Goal: Transaction & Acquisition: Purchase product/service

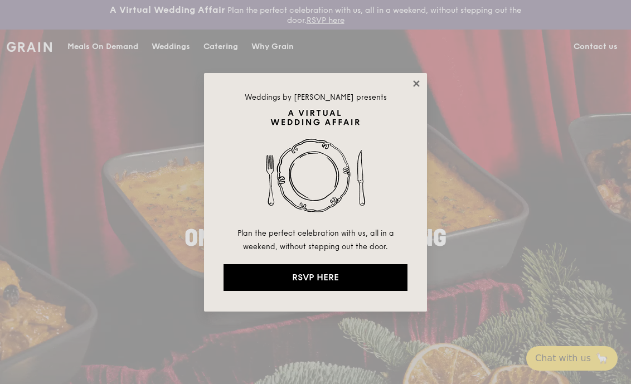
click at [417, 82] on icon at bounding box center [416, 83] width 6 height 6
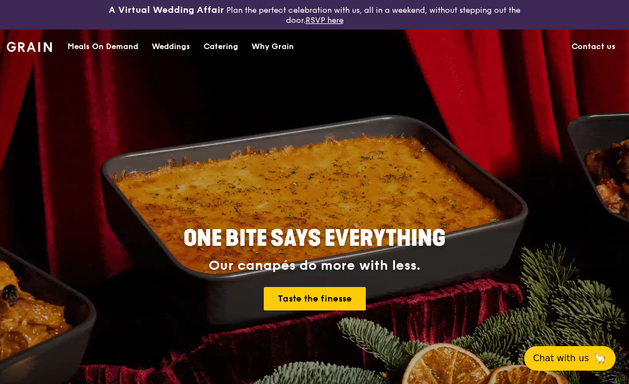
click at [224, 47] on div "Catering" at bounding box center [221, 46] width 35 height 33
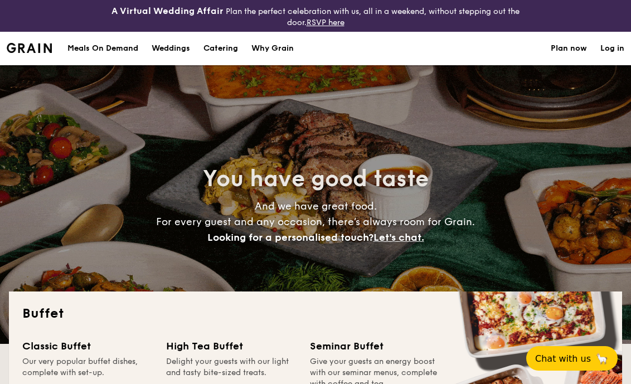
select select
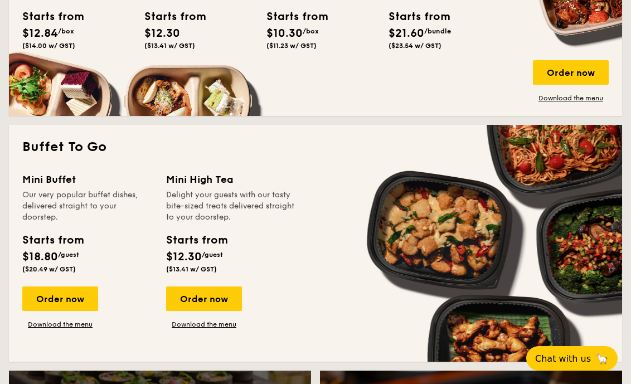
scroll to position [662, 0]
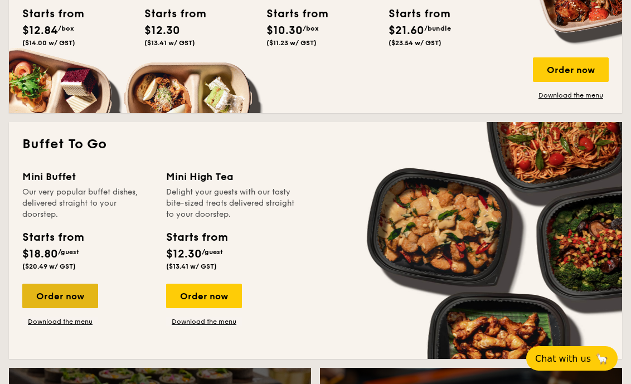
click at [60, 292] on div "Order now" at bounding box center [60, 296] width 76 height 25
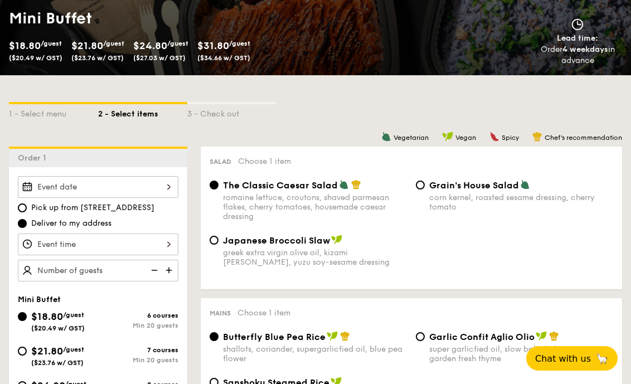
scroll to position [201, 0]
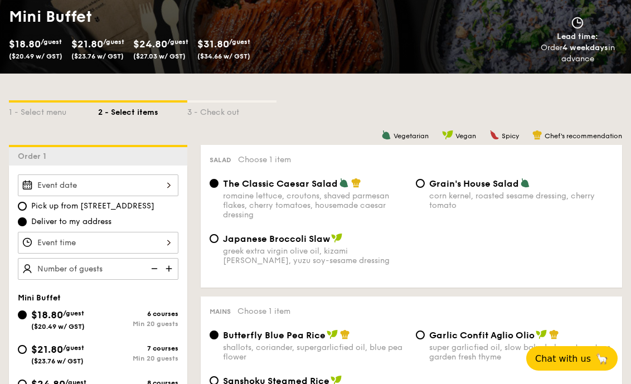
click at [168, 267] on img at bounding box center [170, 268] width 17 height 21
click at [170, 267] on img at bounding box center [170, 268] width 17 height 21
type input "25 guests"
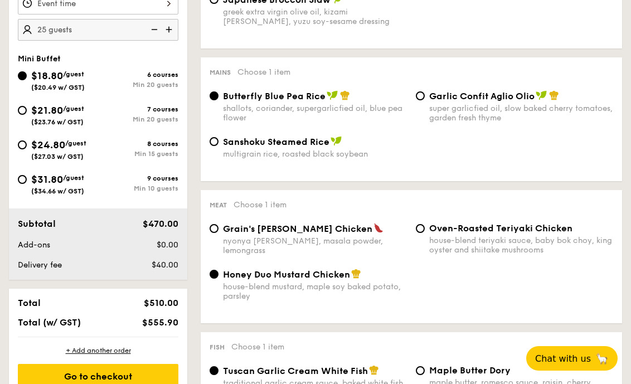
scroll to position [441, 0]
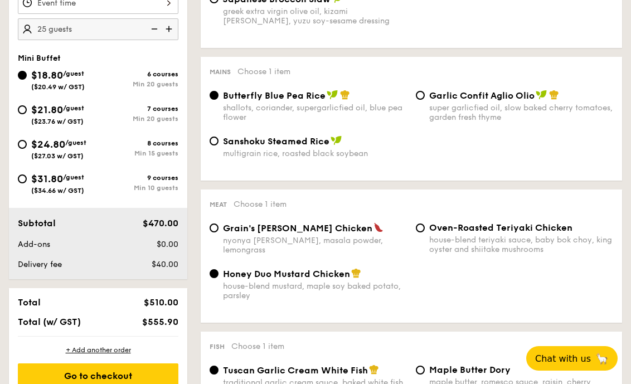
select select
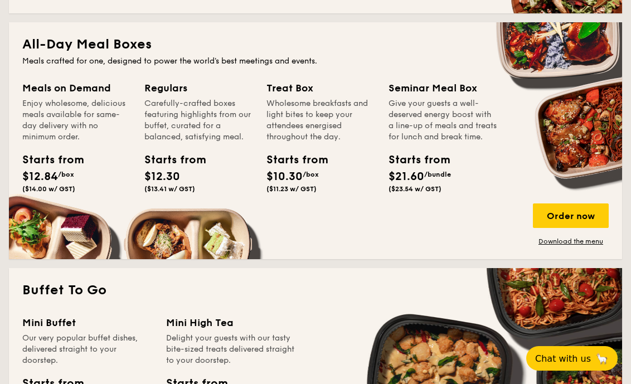
scroll to position [516, 0]
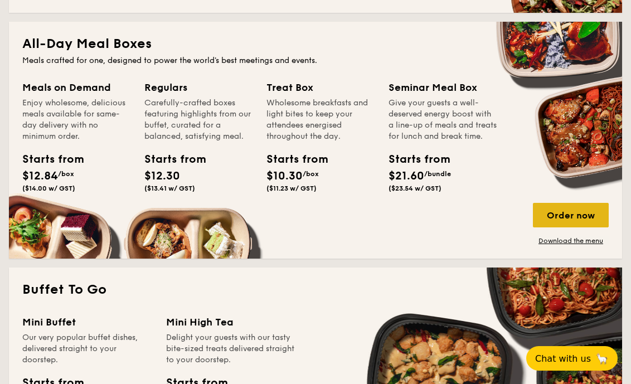
click at [567, 213] on div "Order now" at bounding box center [571, 215] width 76 height 25
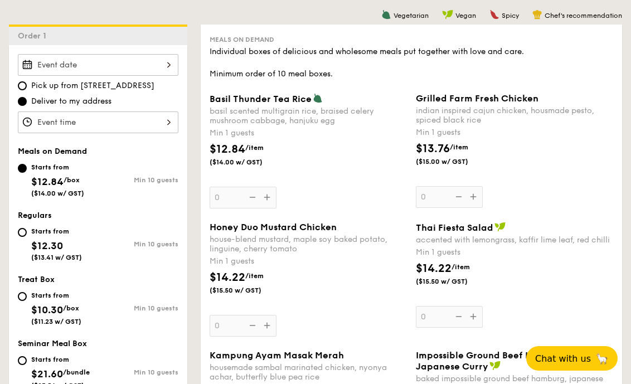
scroll to position [324, 0]
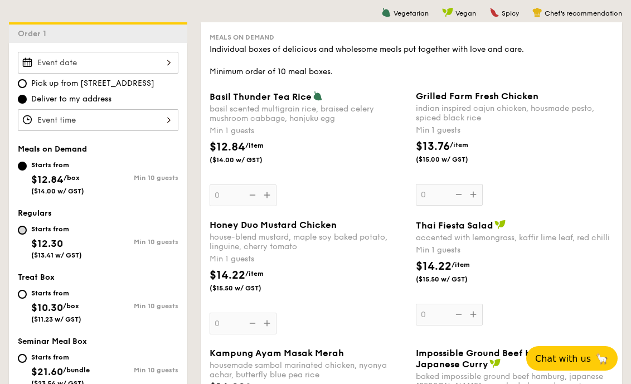
click at [22, 231] on input "Starts from $12.30 ($13.41 w/ GST) Min 10 guests" at bounding box center [22, 230] width 9 height 9
radio input "true"
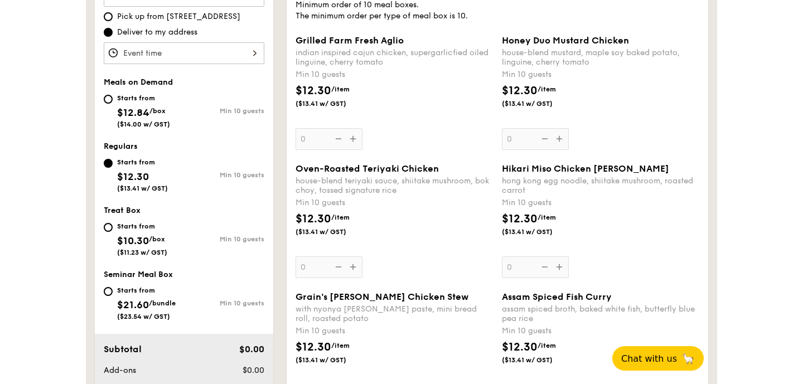
scroll to position [385, 0]
